Goal: Feedback & Contribution: Submit feedback/report problem

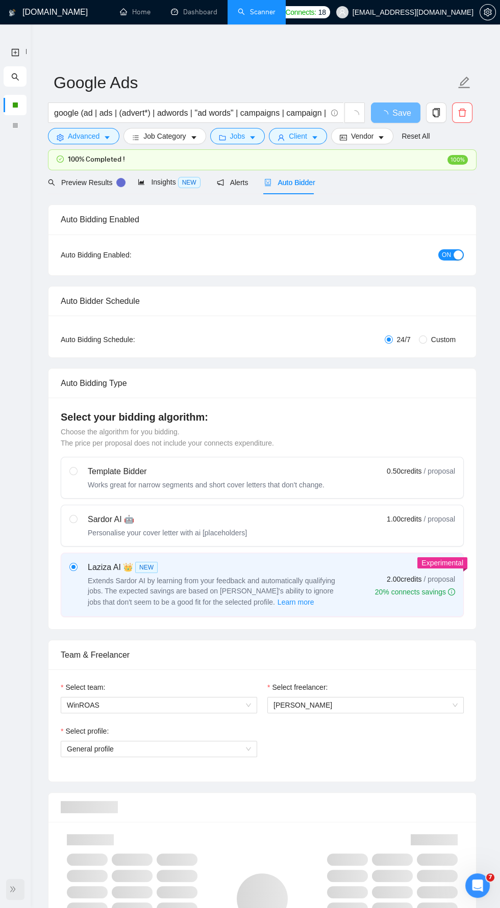
click at [15, 891] on icon "double-right" at bounding box center [12, 889] width 7 height 7
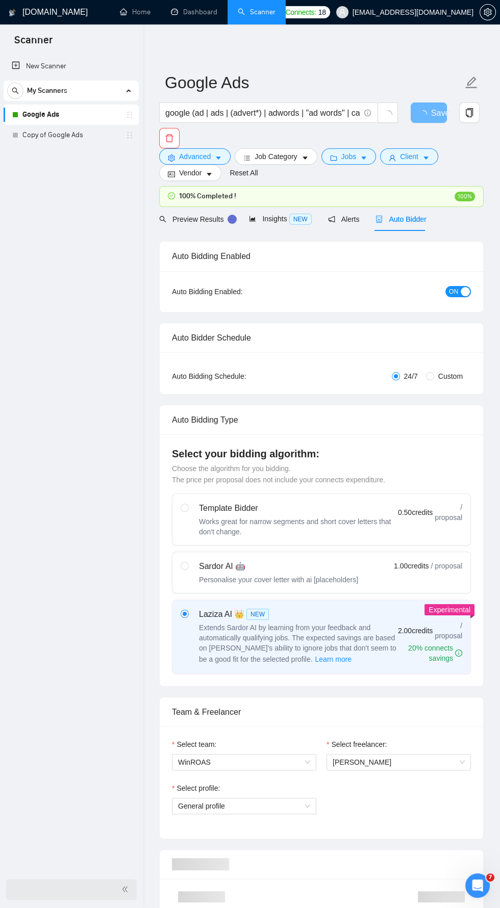
click at [114, 116] on link "Google Ads" at bounding box center [70, 115] width 97 height 20
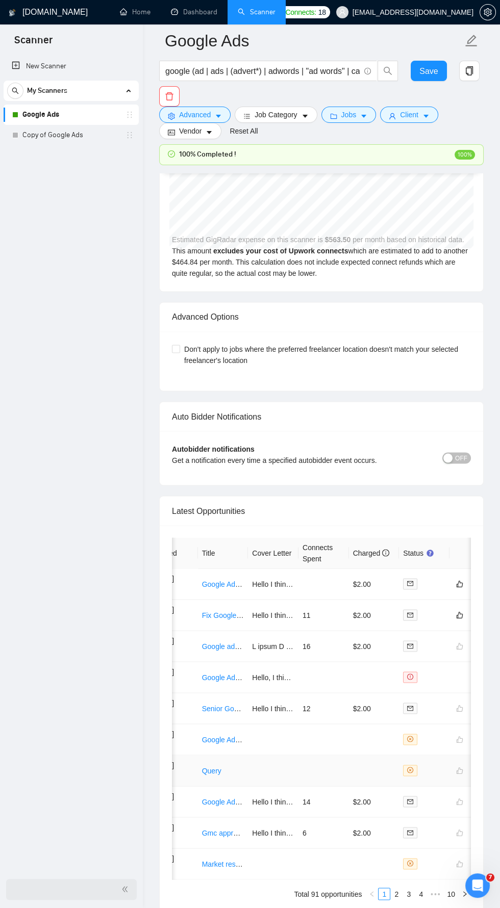
scroll to position [0, 58]
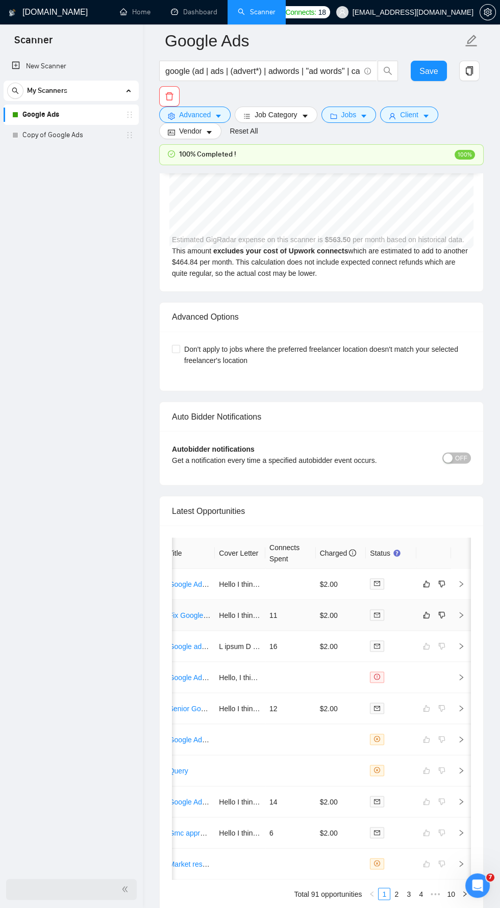
click at [455, 605] on td at bounding box center [461, 615] width 20 height 31
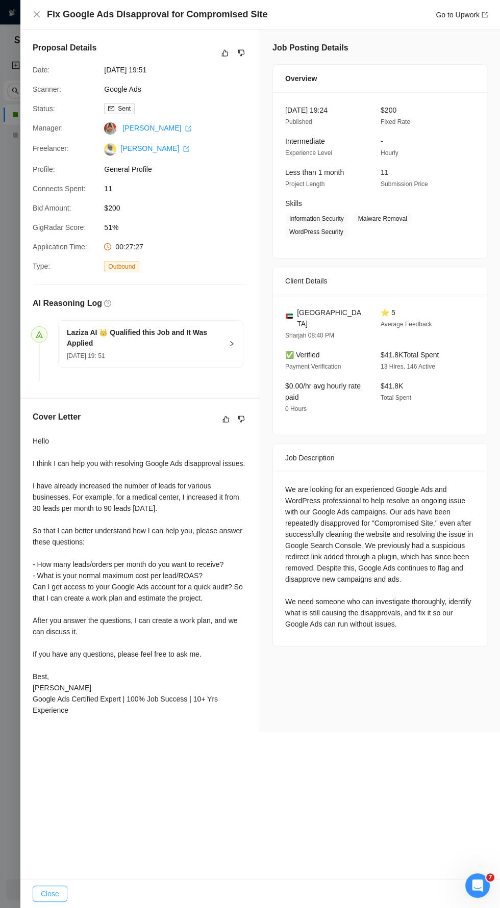
click at [51, 902] on button "Close" at bounding box center [50, 894] width 35 height 16
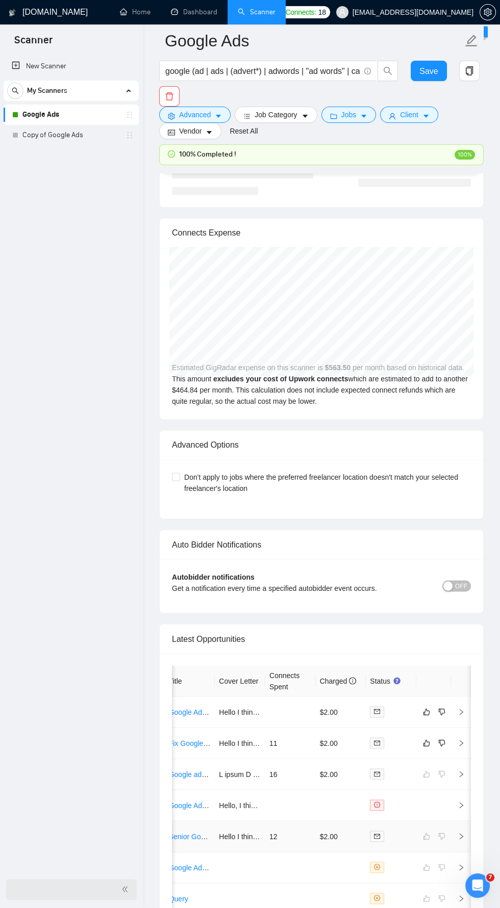
scroll to position [2318, 0]
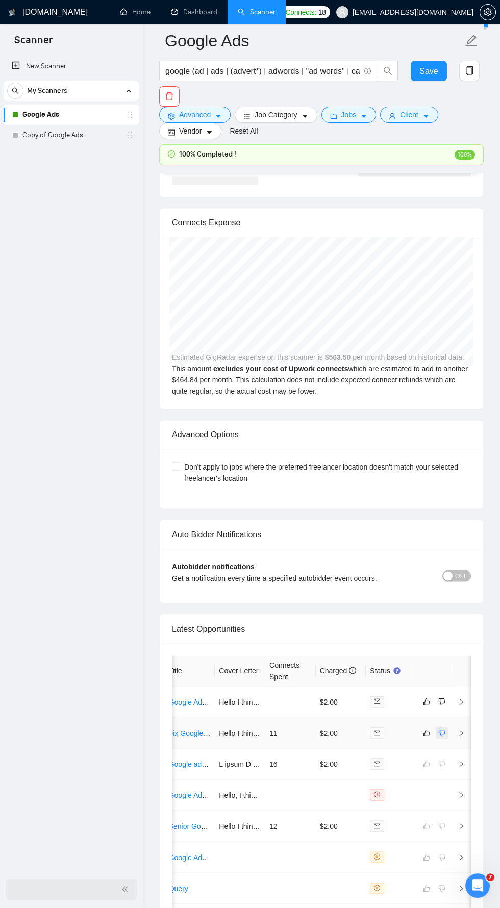
click at [436, 726] on button "button" at bounding box center [441, 732] width 12 height 12
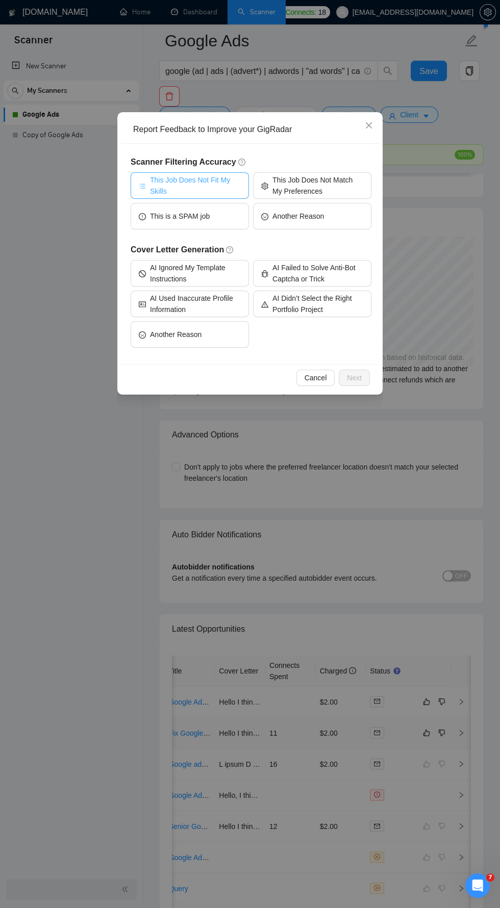
click at [218, 188] on span "This Job Does Not Fit My Skills" at bounding box center [195, 185] width 91 height 22
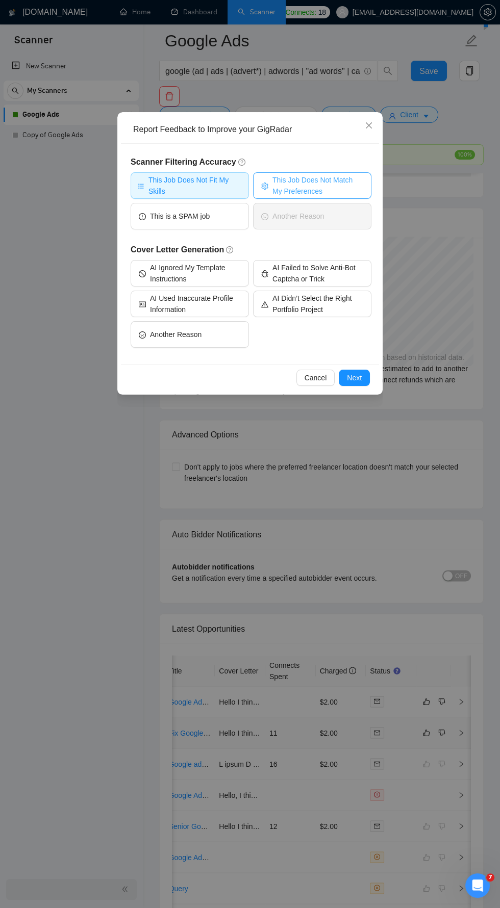
click at [314, 176] on span "This Job Does Not Match My Preferences" at bounding box center [317, 185] width 91 height 22
click at [356, 378] on span "Next" at bounding box center [354, 377] width 15 height 11
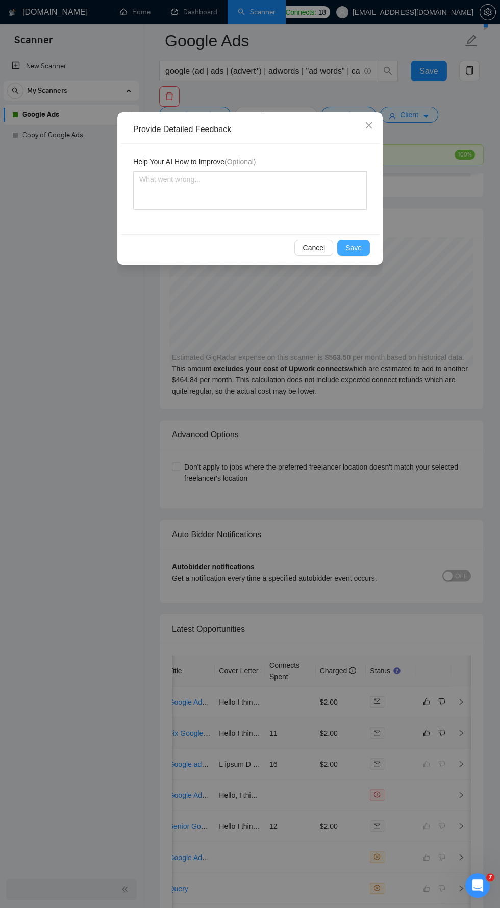
click at [352, 245] on span "Save" at bounding box center [353, 247] width 16 height 11
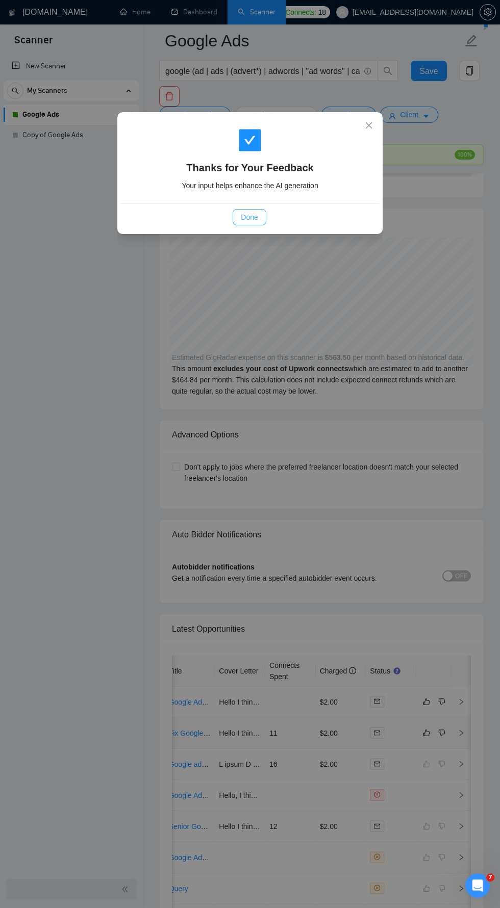
click at [258, 214] on button "Done" at bounding box center [248, 217] width 33 height 16
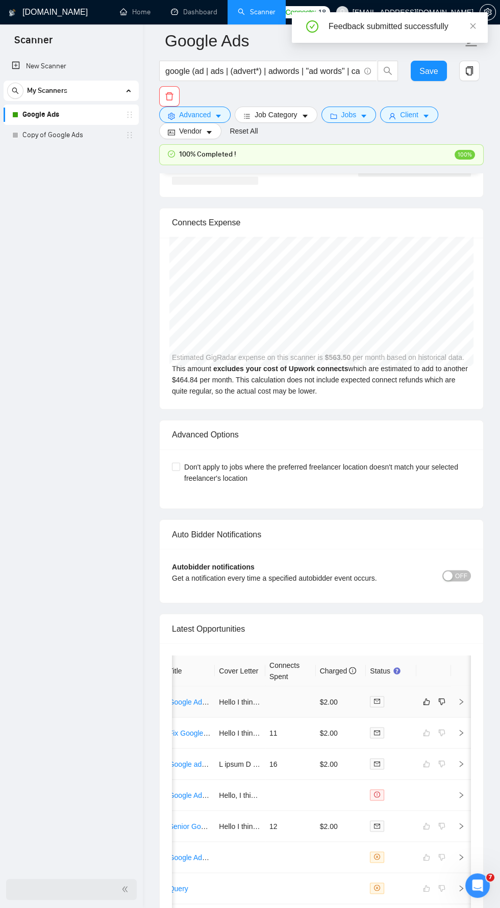
click at [453, 691] on td at bounding box center [461, 701] width 20 height 31
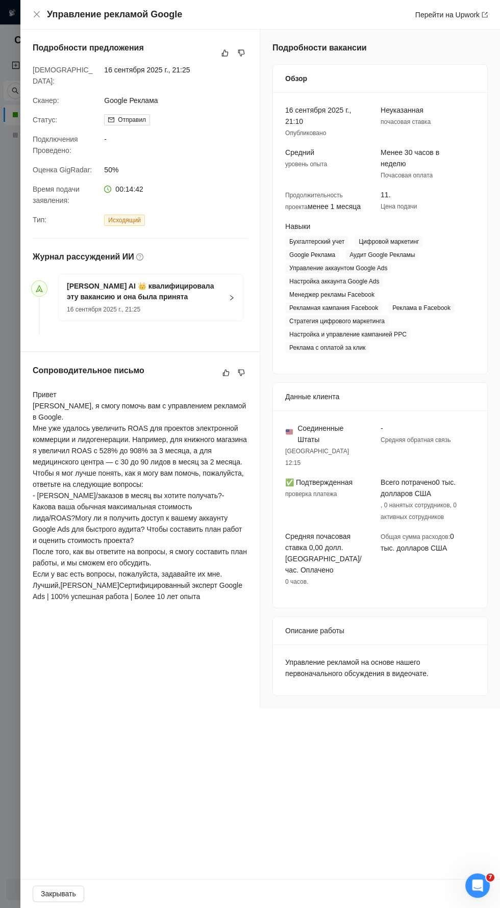
click at [371, 783] on div "Подробности предложения Дата: 16 сентября 2025 г., 21:25 Сканер: Google Реклама…" at bounding box center [259, 454] width 479 height 849
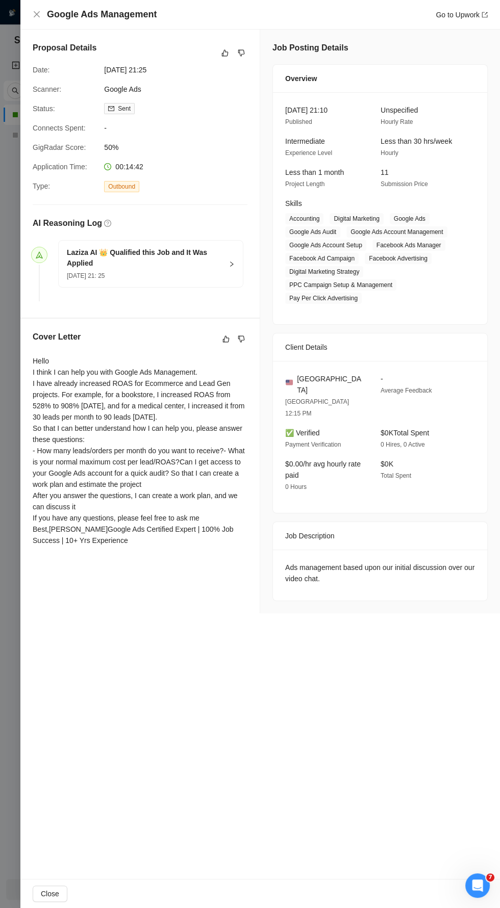
click at [385, 686] on div "Proposal Details Date: [DATE] 21:25 Scanner: Google Ads Status: Sent Connects S…" at bounding box center [259, 454] width 479 height 849
click at [53, 896] on span "Close" at bounding box center [50, 893] width 18 height 11
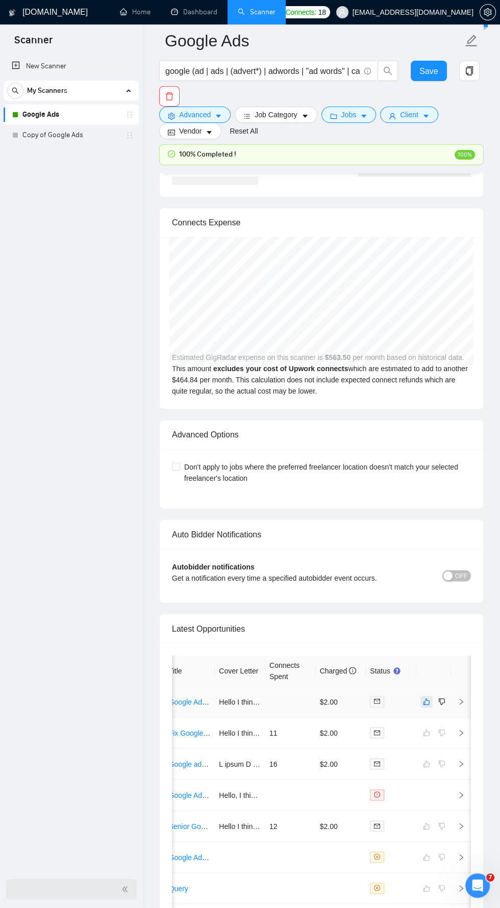
click at [420, 695] on button "button" at bounding box center [426, 701] width 12 height 12
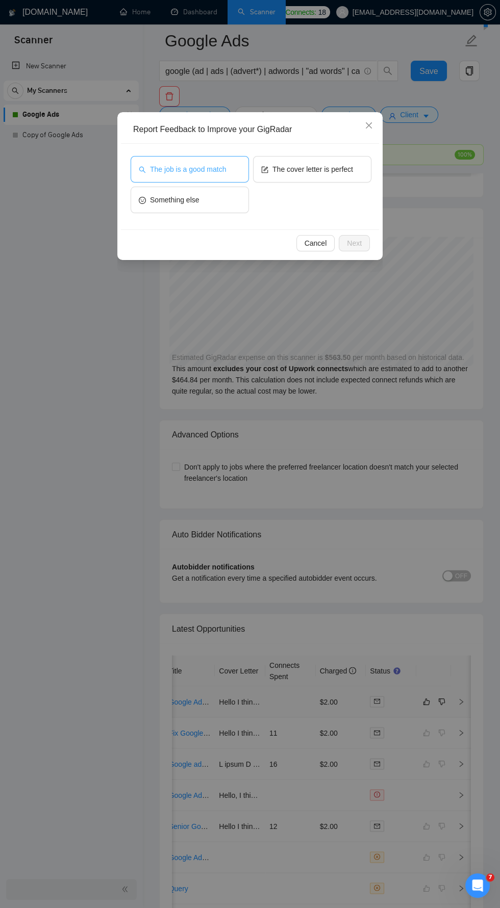
click at [200, 171] on span "The job is a good match" at bounding box center [188, 169] width 76 height 11
click at [356, 243] on span "Next" at bounding box center [354, 243] width 15 height 11
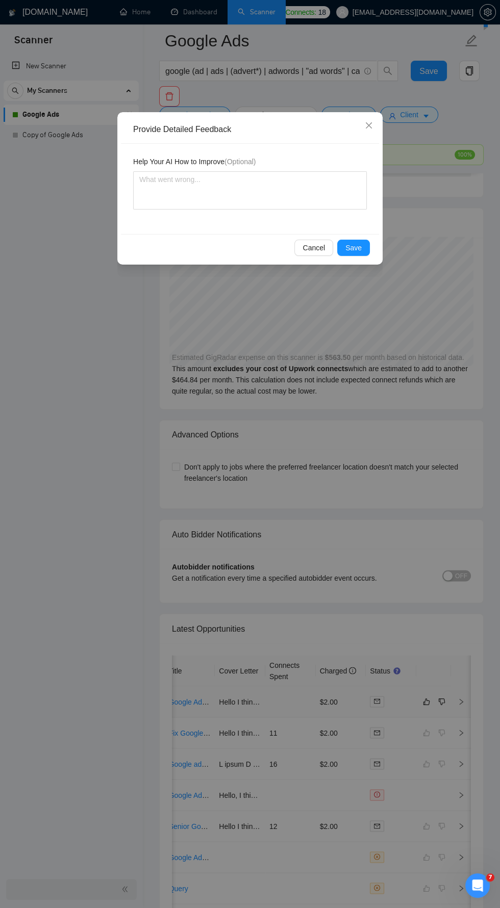
click at [353, 249] on span "Save" at bounding box center [353, 247] width 16 height 11
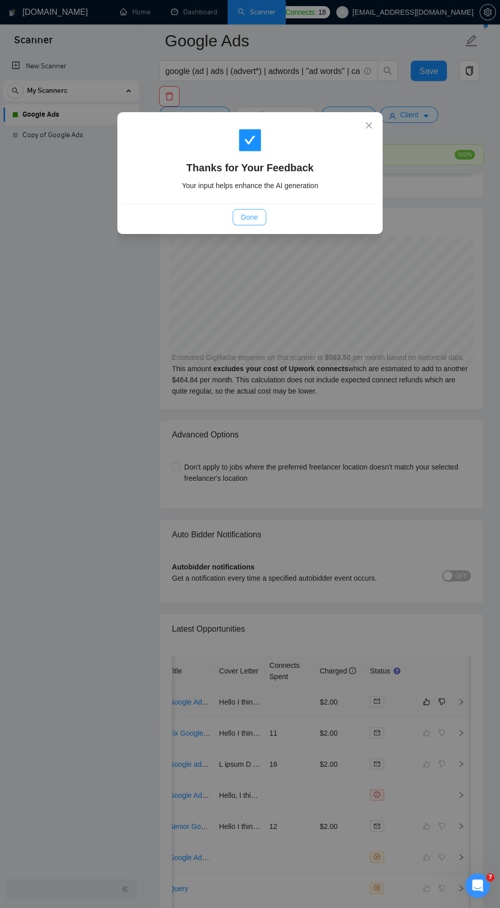
click at [250, 222] on span "Done" at bounding box center [249, 217] width 17 height 11
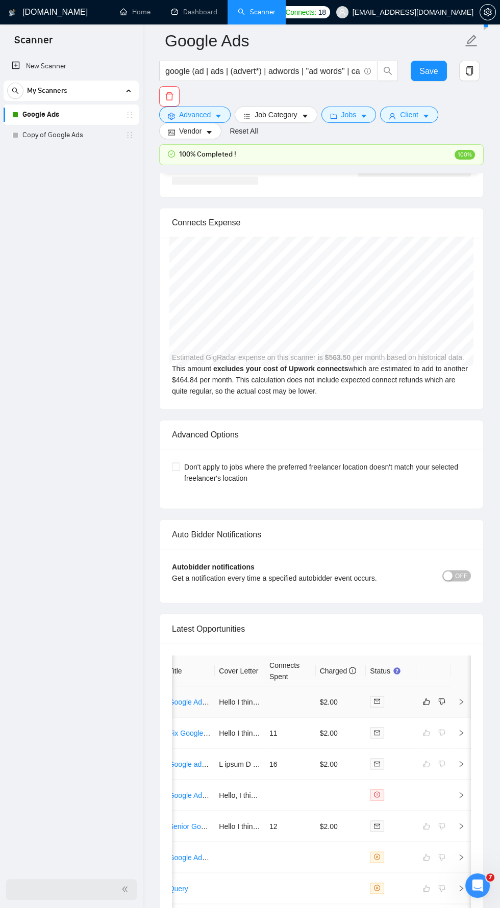
click at [106, 530] on div "New Scanner My Scanners Google Ads Copy of Google Ads" at bounding box center [71, 462] width 143 height 817
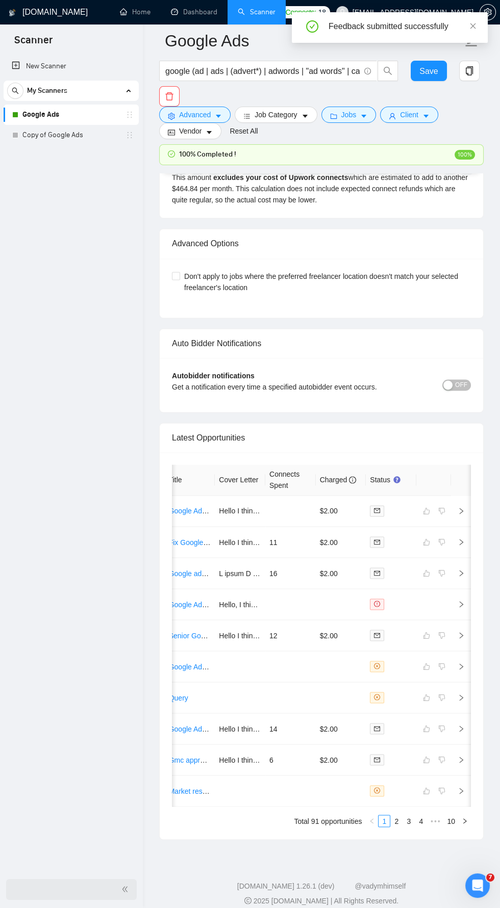
scroll to position [2318, 0]
